Goal: Task Accomplishment & Management: Manage account settings

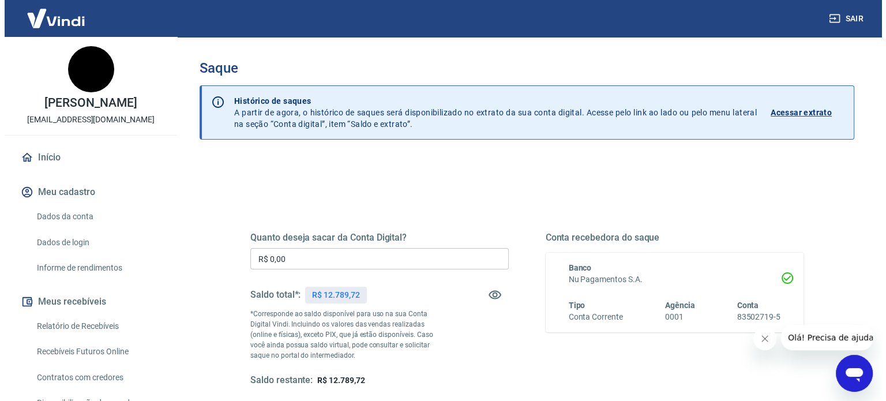
scroll to position [106, 0]
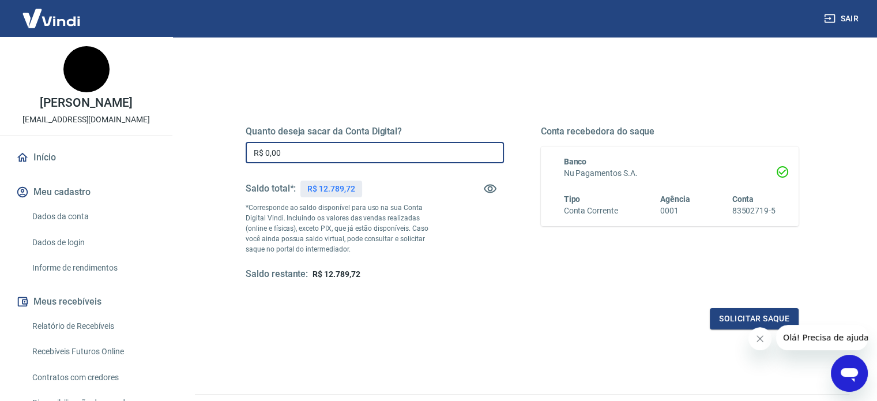
drag, startPoint x: 312, startPoint y: 149, endPoint x: 224, endPoint y: 143, distance: 87.8
click at [224, 143] on div "Quanto deseja sacar da Conta Digital? R$ 0,00 ​ Saldo total*: R$ 12.789,72 *Cor…" at bounding box center [522, 209] width 608 height 268
click at [276, 152] on input "R$ 0,00" at bounding box center [375, 152] width 258 height 21
drag, startPoint x: 268, startPoint y: 152, endPoint x: 292, endPoint y: 155, distance: 24.4
click at [292, 155] on input "R$ 0,00" at bounding box center [375, 152] width 258 height 21
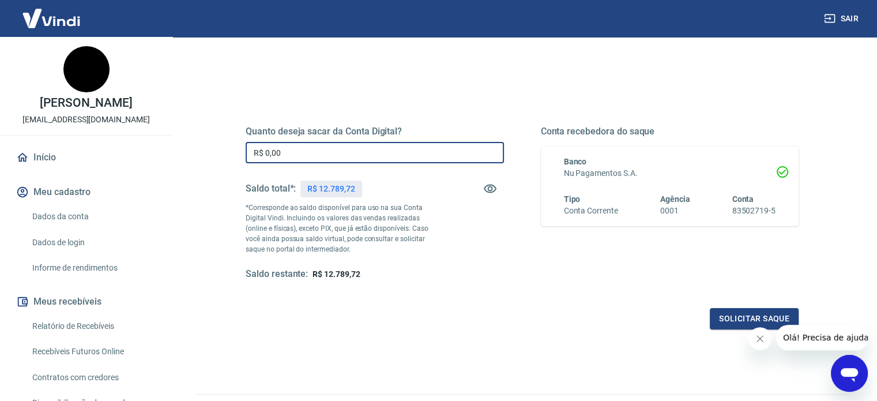
drag, startPoint x: 265, startPoint y: 151, endPoint x: 331, endPoint y: 159, distance: 66.8
click at [331, 159] on input "R$ 0,00" at bounding box center [375, 152] width 258 height 21
type input "R$ 11.000,00"
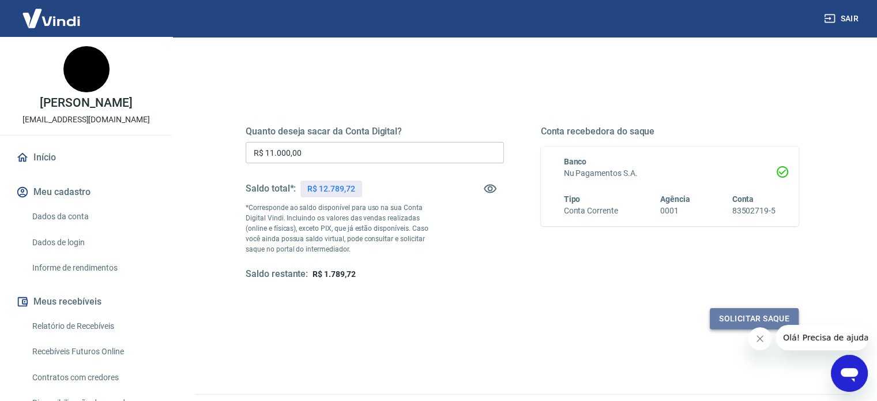
click at [717, 320] on button "Solicitar saque" at bounding box center [754, 318] width 89 height 21
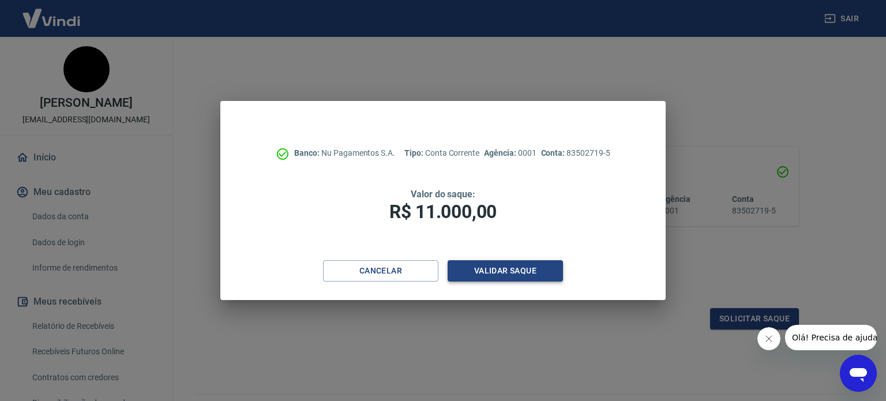
click at [515, 266] on button "Validar saque" at bounding box center [504, 270] width 115 height 21
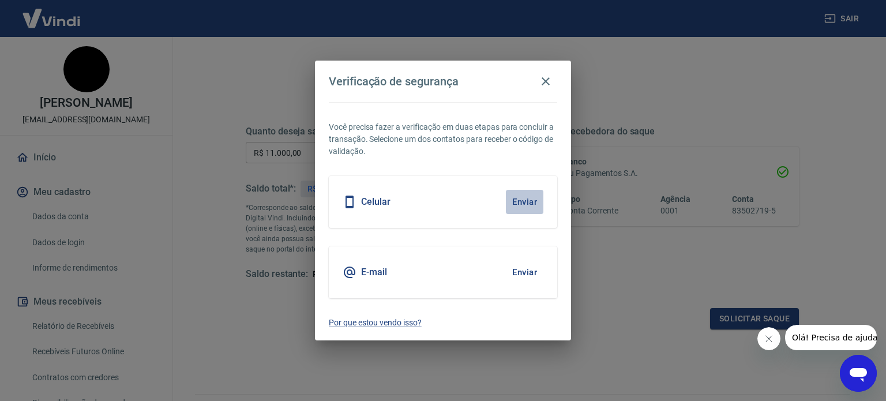
click at [514, 198] on button "Enviar" at bounding box center [524, 202] width 37 height 24
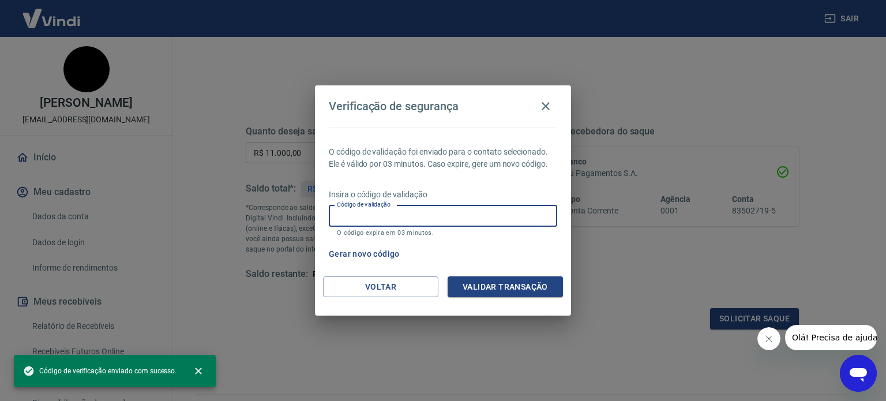
click at [483, 214] on input "Código de validação" at bounding box center [443, 215] width 228 height 21
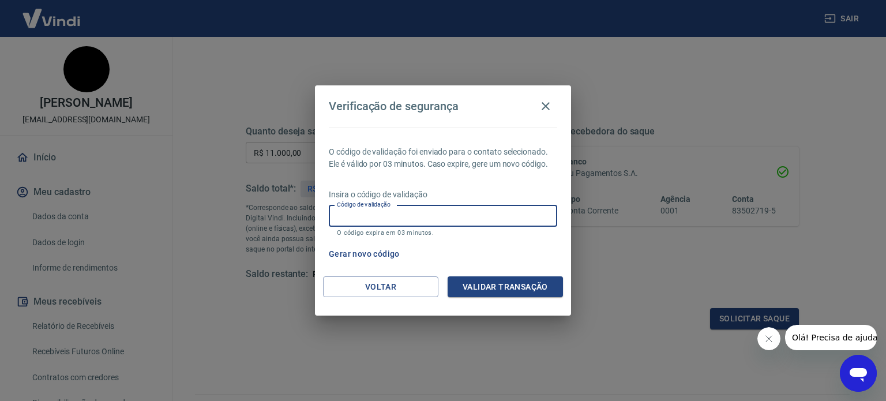
click at [476, 214] on input "Código de validação" at bounding box center [443, 215] width 228 height 21
type input "745000"
click at [482, 289] on button "Validar transação" at bounding box center [504, 286] width 115 height 21
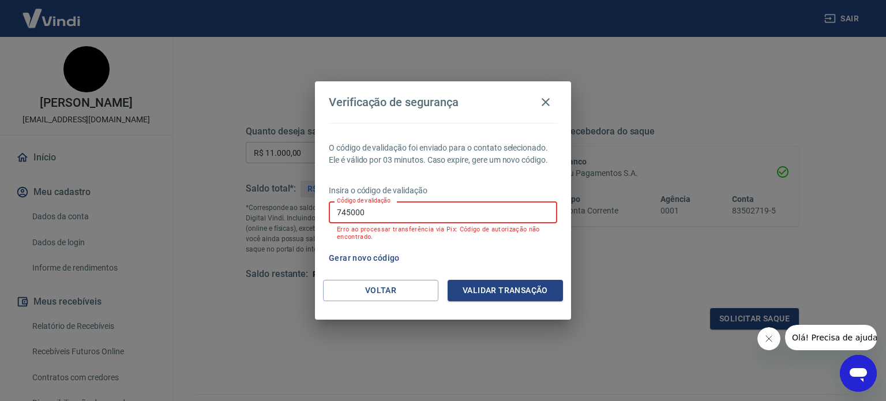
drag, startPoint x: 391, startPoint y: 219, endPoint x: 167, endPoint y: 254, distance: 227.0
click at [182, 242] on div "Verificação de segurança O código de validação foi enviado para o contato selec…" at bounding box center [443, 200] width 886 height 401
type input "590120"
click at [167, 254] on div "Verificação de segurança O código de validação foi enviado para o contato selec…" at bounding box center [443, 200] width 886 height 401
click at [383, 255] on button "Gerar novo código" at bounding box center [364, 257] width 80 height 21
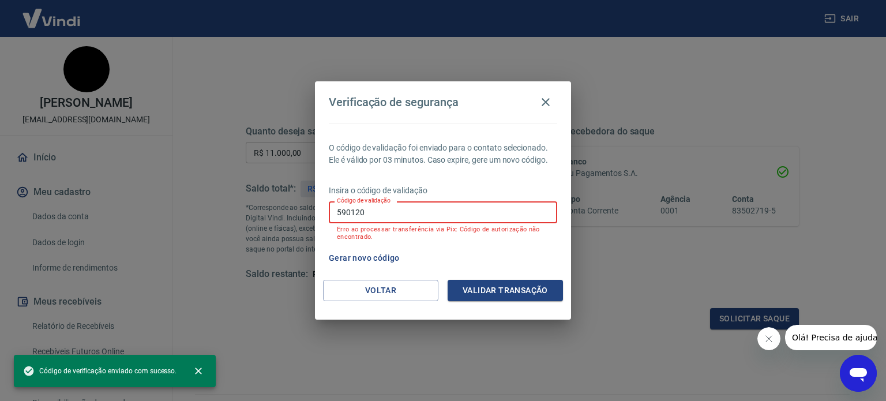
drag, startPoint x: 378, startPoint y: 212, endPoint x: 302, endPoint y: 212, distance: 76.7
click at [302, 212] on div "Verificação de segurança O código de validação foi enviado para o contato selec…" at bounding box center [443, 200] width 886 height 401
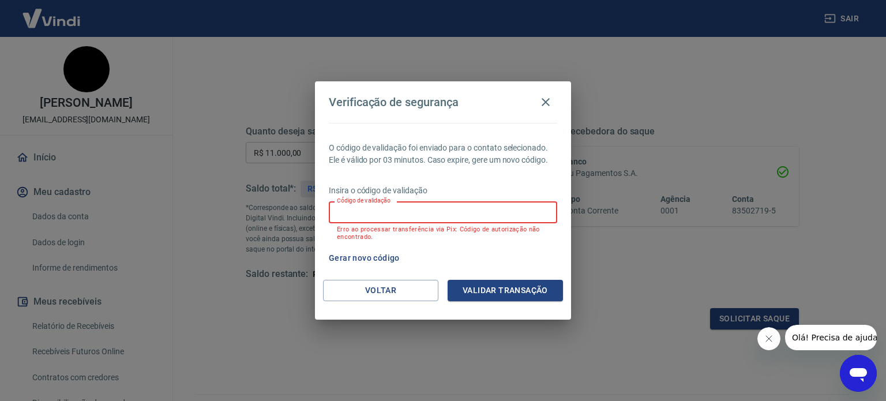
click at [442, 219] on input "Código de validação" at bounding box center [443, 211] width 228 height 21
click at [370, 284] on button "Voltar" at bounding box center [380, 290] width 115 height 21
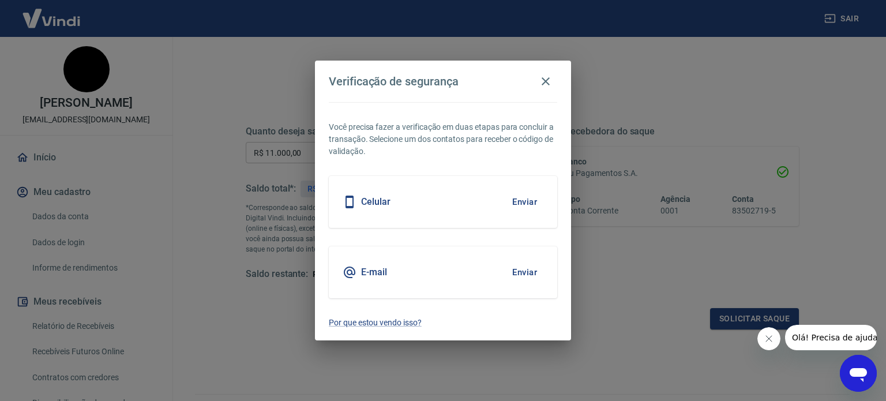
click at [528, 268] on button "Enviar" at bounding box center [524, 272] width 37 height 24
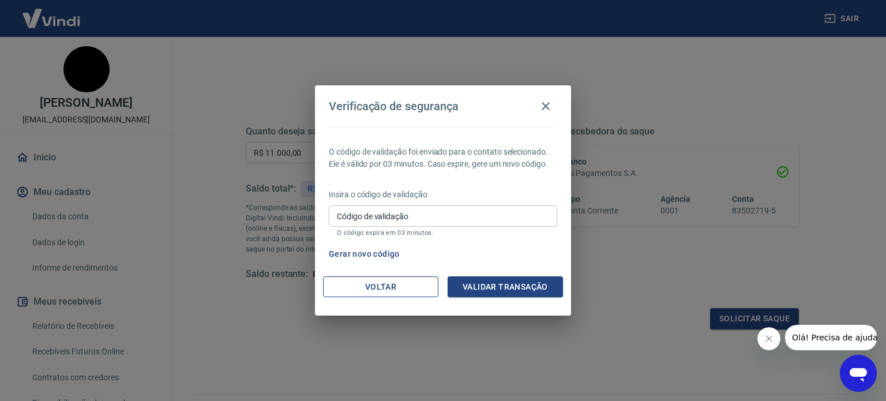
click at [372, 284] on button "Voltar" at bounding box center [380, 286] width 115 height 21
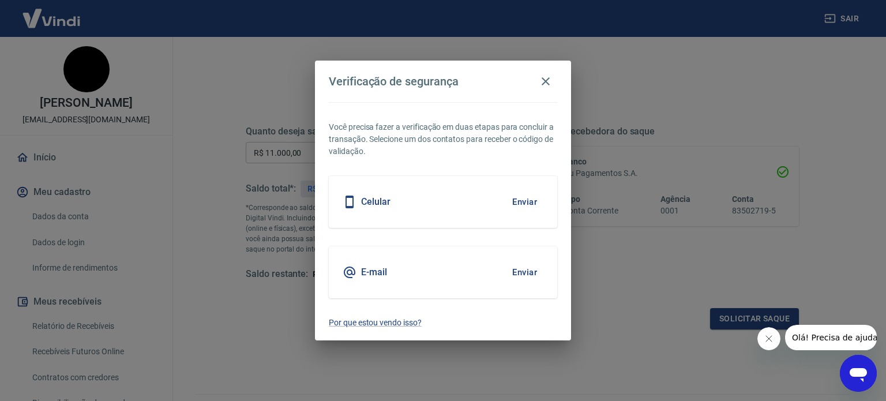
click at [521, 198] on button "Enviar" at bounding box center [524, 202] width 37 height 24
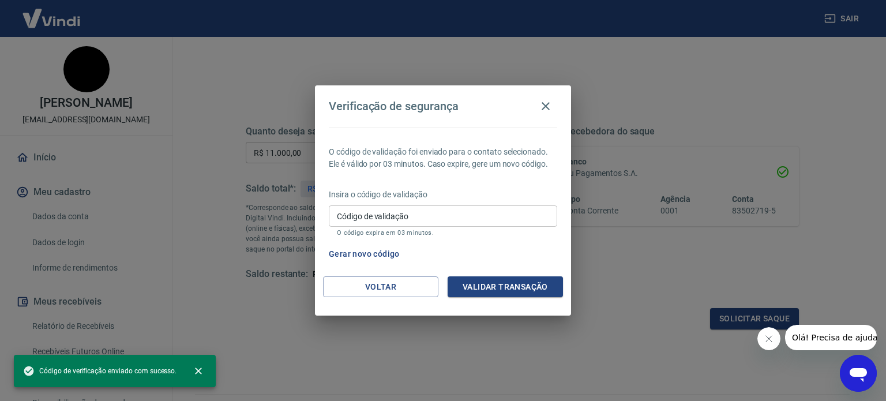
click at [851, 373] on icon "Abrir janela de mensagens" at bounding box center [857, 375] width 17 height 14
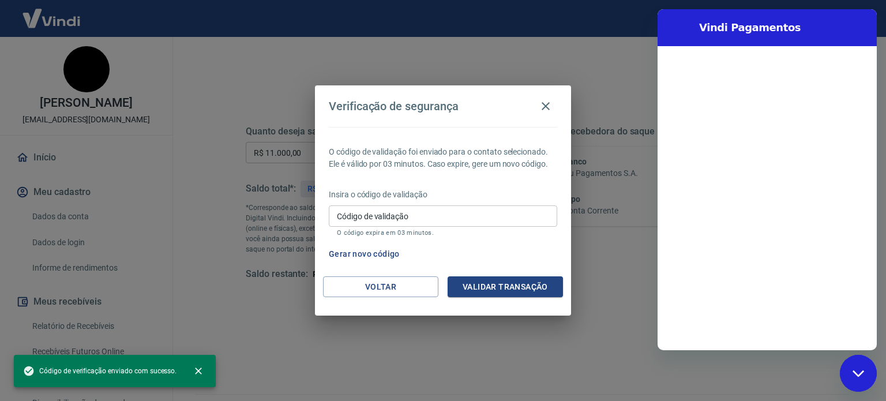
scroll to position [0, 0]
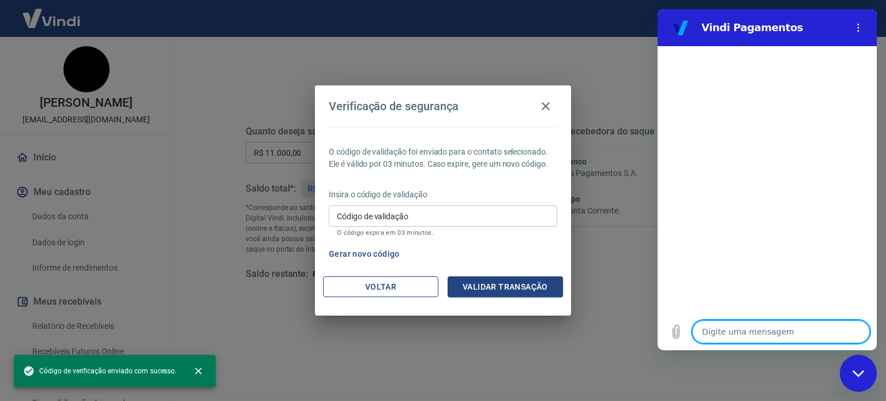
click at [389, 292] on button "Voltar" at bounding box center [380, 286] width 115 height 21
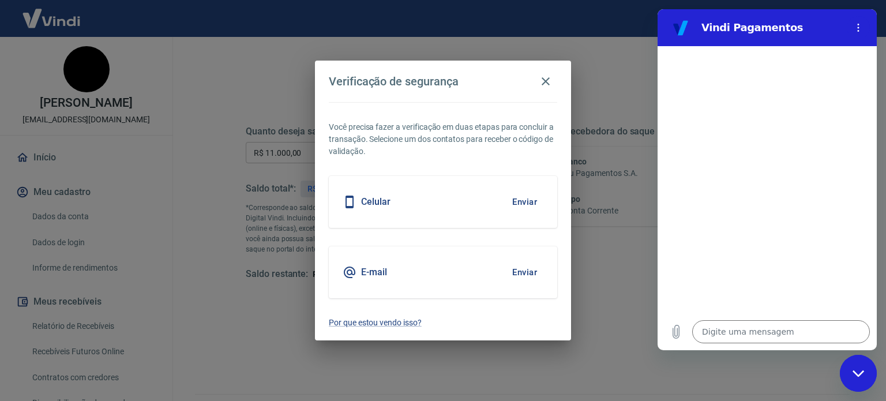
click at [461, 199] on div "Celular Enviar" at bounding box center [443, 202] width 228 height 52
click at [510, 202] on button "Enviar" at bounding box center [524, 202] width 37 height 24
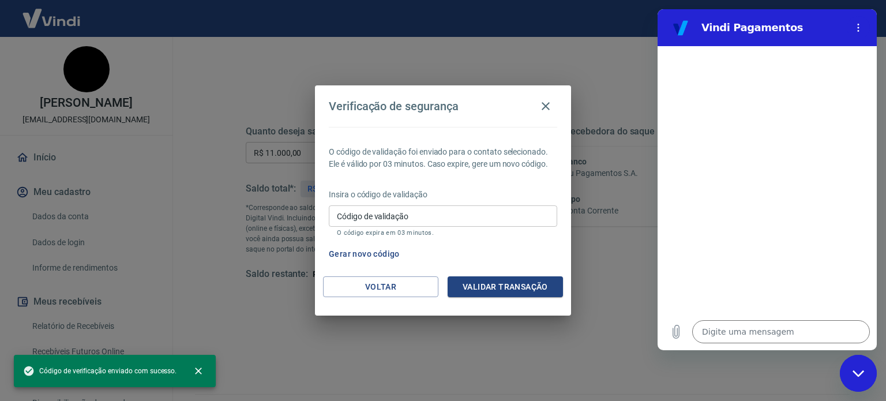
click at [458, 212] on input "Código de validação" at bounding box center [443, 215] width 228 height 21
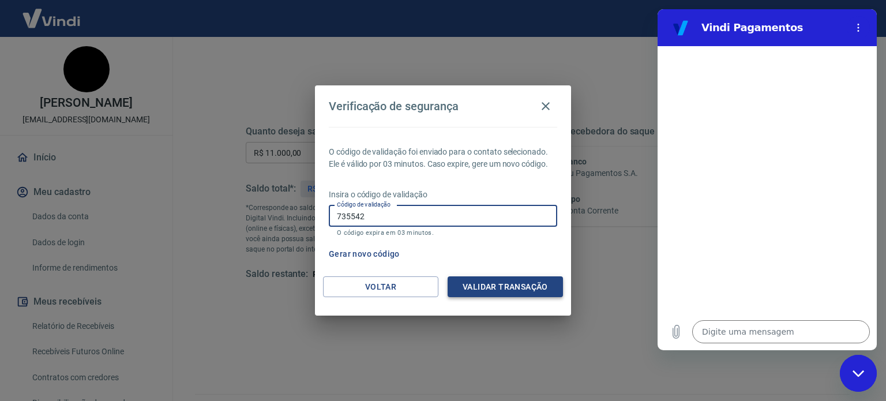
type input "735542"
click at [484, 290] on button "Validar transação" at bounding box center [504, 286] width 115 height 21
